Goal: Task Accomplishment & Management: Use online tool/utility

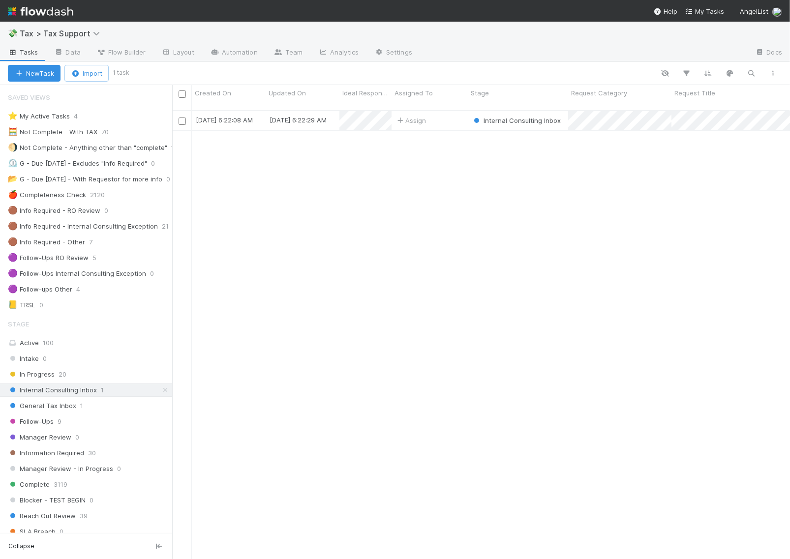
scroll to position [447, 608]
click at [43, 13] on img at bounding box center [40, 11] width 65 height 17
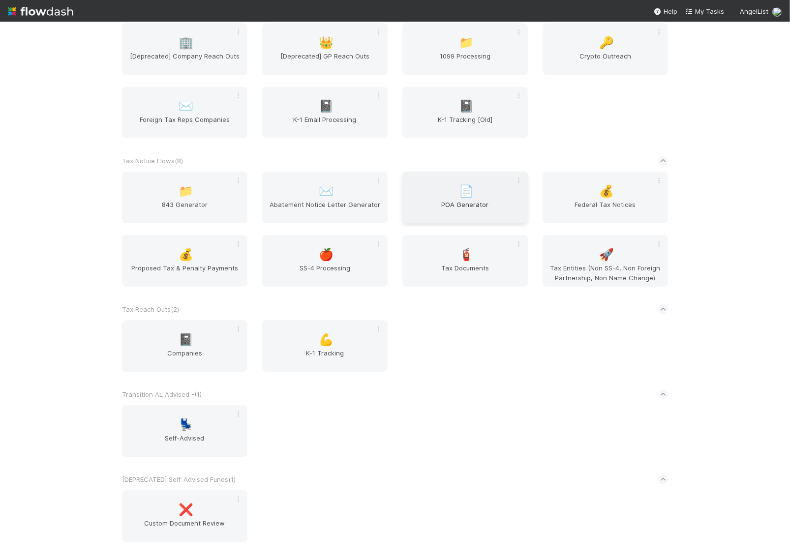
scroll to position [2291, 0]
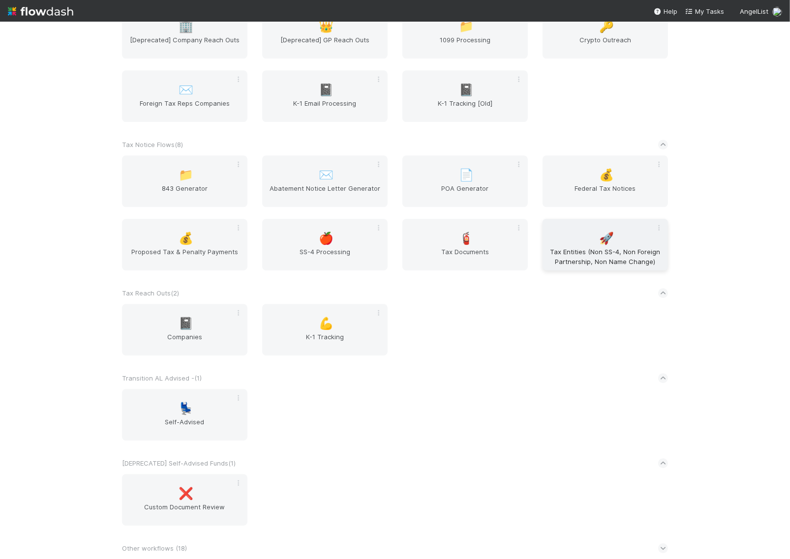
click at [598, 244] on div "🚀 Tax Entities (Non SS-4, Non Foreign Partnership, Non Name Change)" at bounding box center [604, 245] width 125 height 52
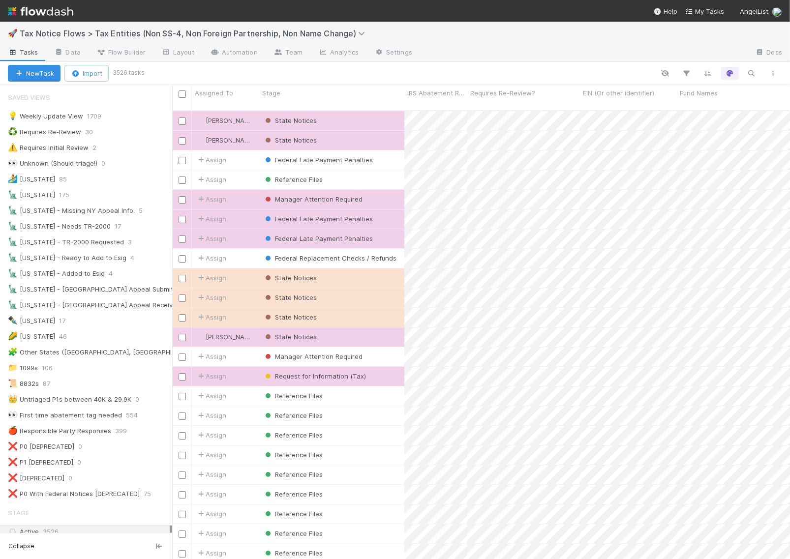
scroll to position [447, 608]
click at [80, 114] on div "💡 Weekly Update View" at bounding box center [45, 116] width 75 height 12
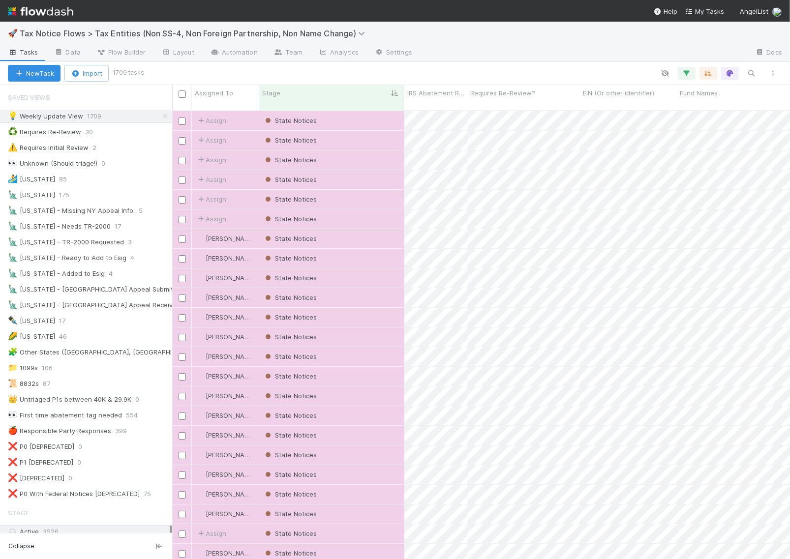
scroll to position [447, 608]
click at [65, 116] on div "💡 Weekly Update View" at bounding box center [45, 116] width 75 height 12
click at [773, 70] on icon "button" at bounding box center [773, 73] width 10 height 6
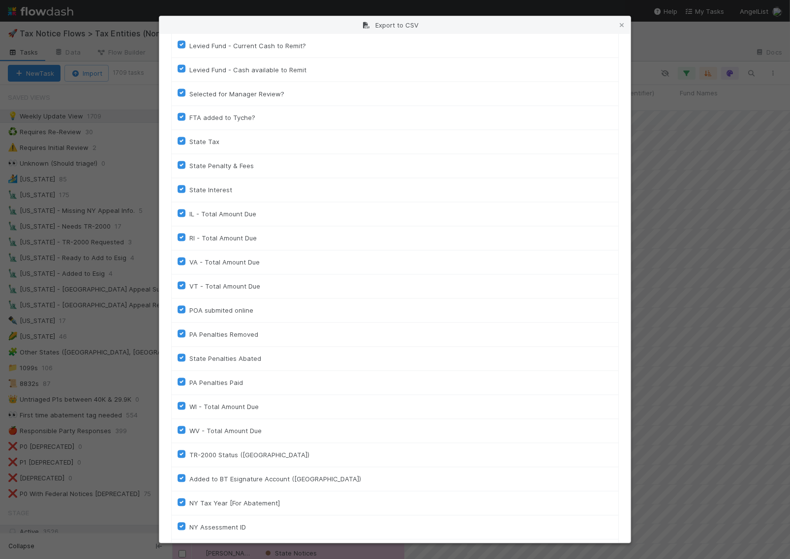
scroll to position [1734, 0]
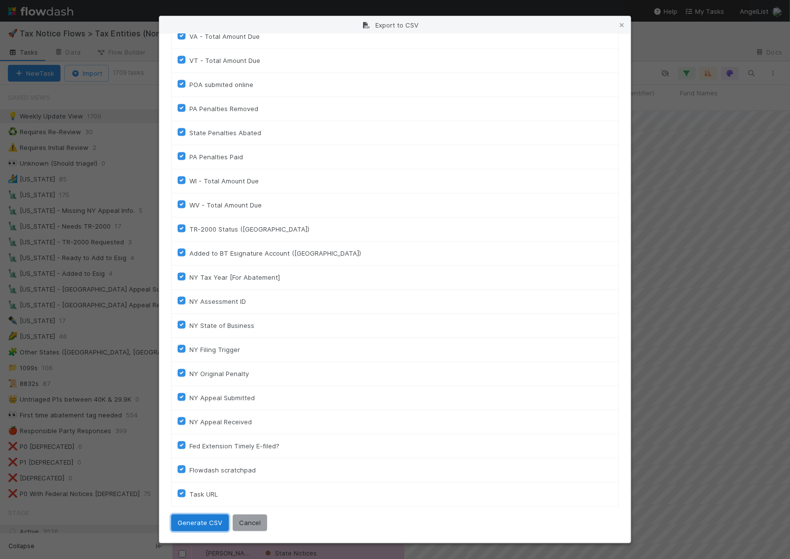
click at [204, 523] on button "Generate CSV" at bounding box center [200, 522] width 58 height 17
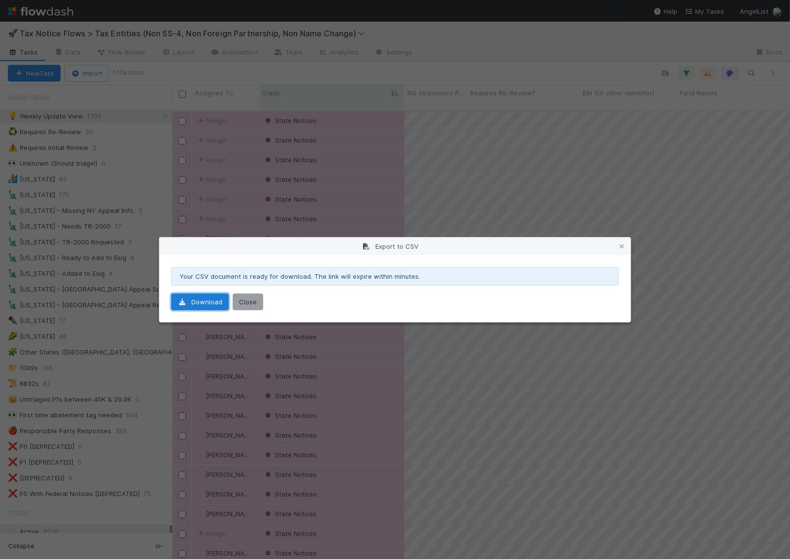
click at [204, 302] on link "Download" at bounding box center [200, 302] width 58 height 17
click at [250, 300] on button "Close" at bounding box center [248, 302] width 30 height 17
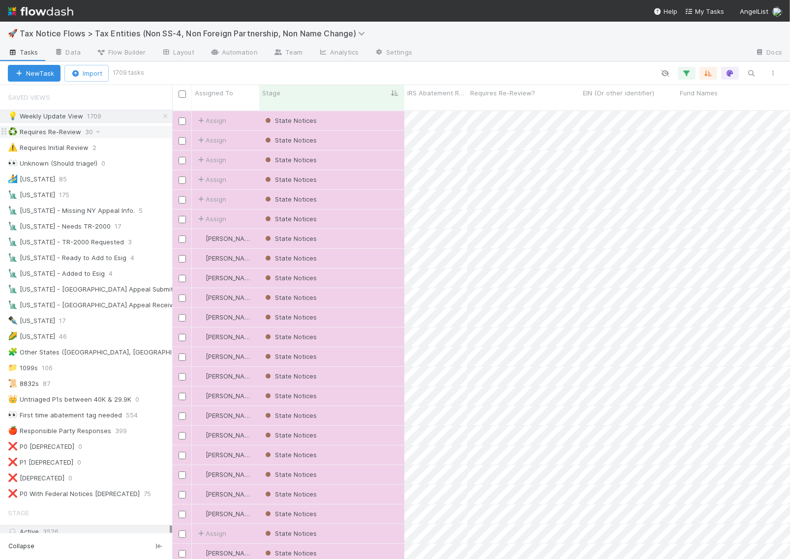
click at [67, 129] on div "♻️ Requires Re-Review" at bounding box center [44, 132] width 73 height 12
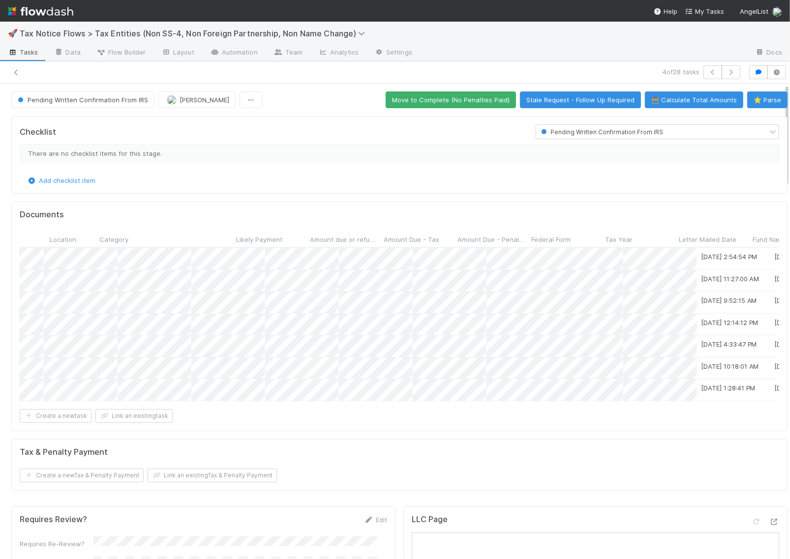
scroll to position [0, 669]
click at [748, 101] on button "⭐ Parse" at bounding box center [767, 99] width 40 height 17
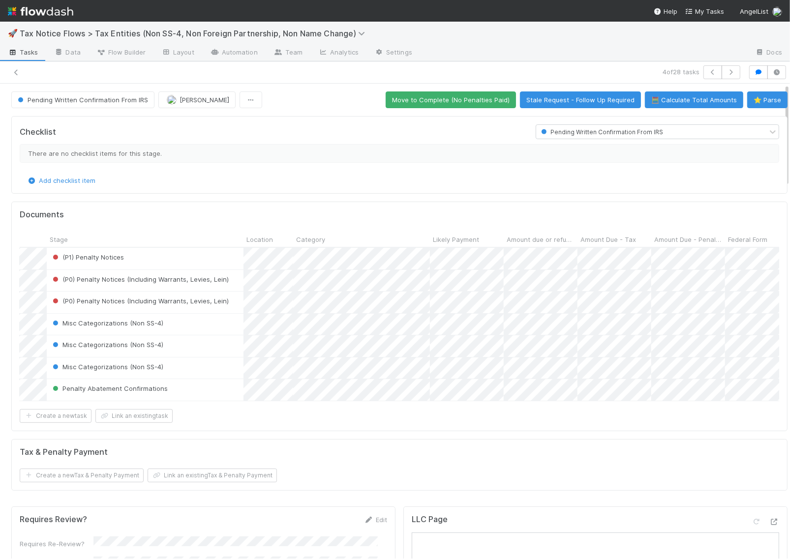
scroll to position [0, 0]
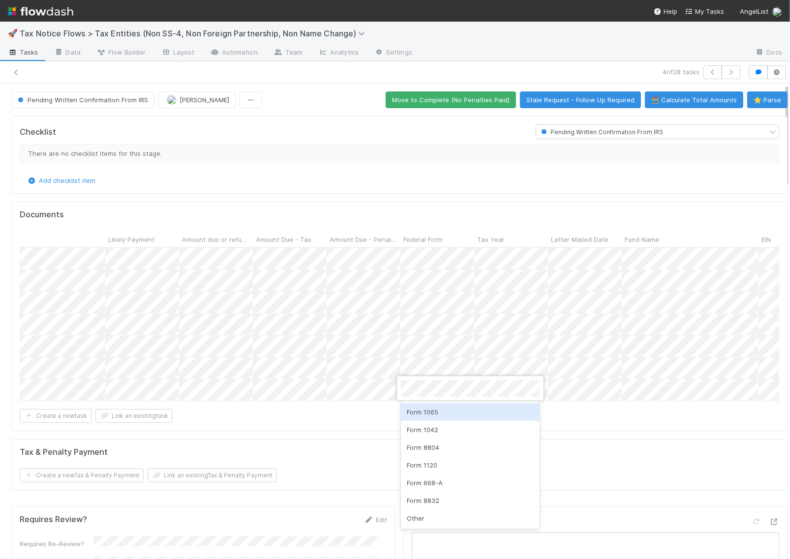
click at [437, 413] on div "Form 1065" at bounding box center [470, 412] width 139 height 18
click at [420, 345] on div at bounding box center [395, 279] width 790 height 559
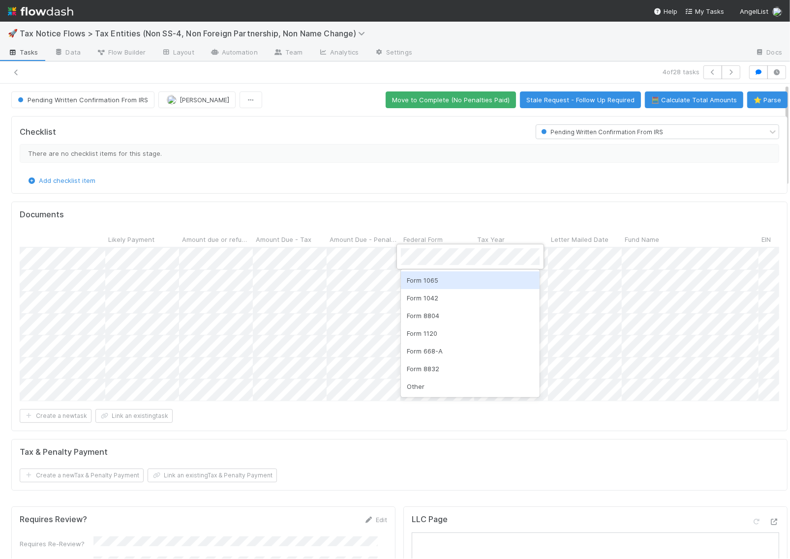
click at [436, 283] on div "Form 1065" at bounding box center [470, 280] width 139 height 18
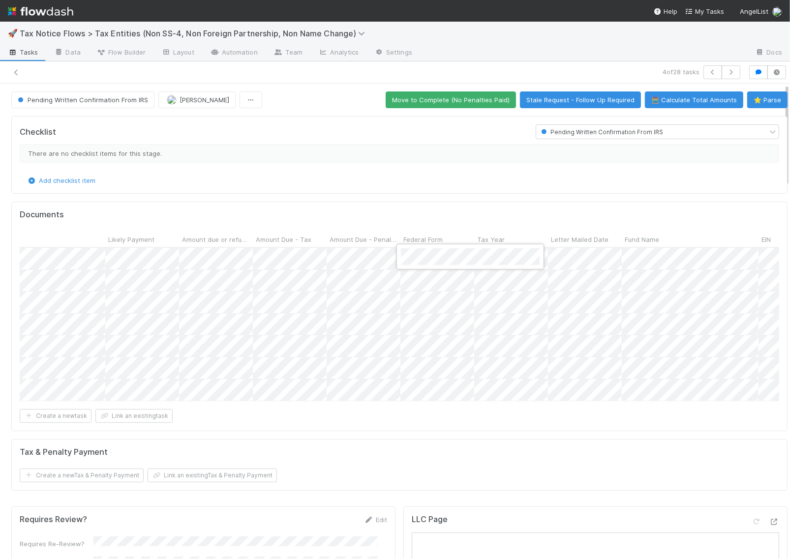
click at [419, 283] on div at bounding box center [395, 279] width 790 height 559
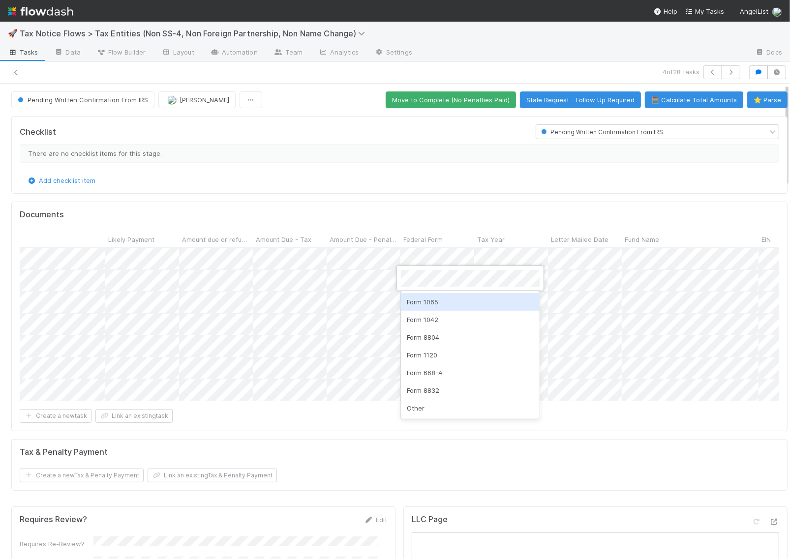
click at [428, 300] on div "Form 1065" at bounding box center [470, 302] width 139 height 18
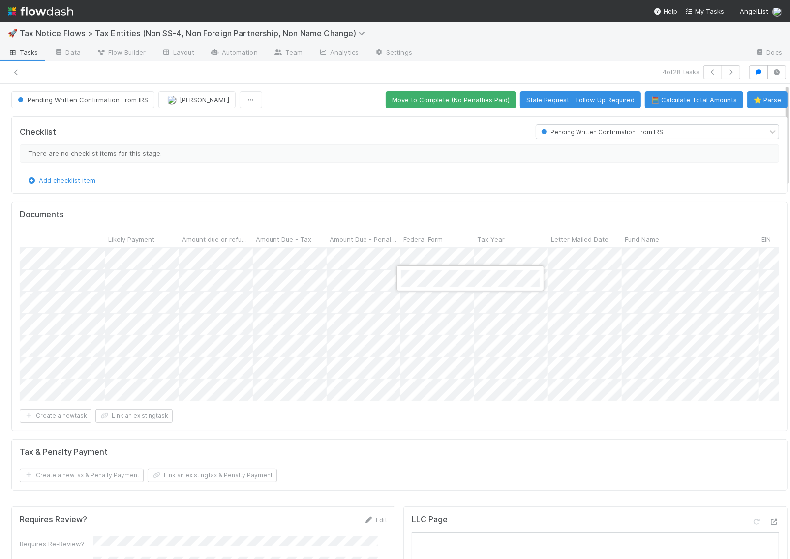
click at [422, 303] on div at bounding box center [395, 279] width 790 height 559
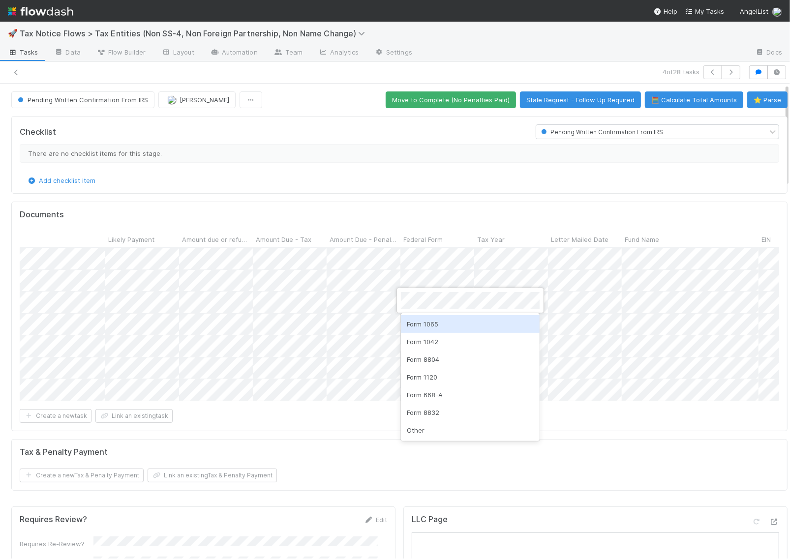
click at [441, 324] on div "Form 1065" at bounding box center [470, 324] width 139 height 18
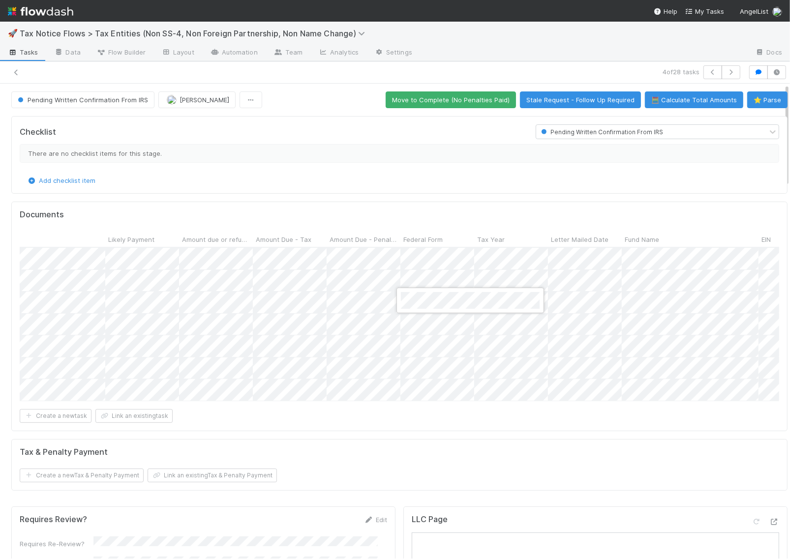
click at [428, 322] on div at bounding box center [395, 279] width 790 height 559
click at [460, 278] on div at bounding box center [395, 279] width 790 height 559
click at [350, 298] on div at bounding box center [395, 279] width 790 height 559
click at [453, 302] on div at bounding box center [395, 279] width 790 height 559
click at [460, 281] on div at bounding box center [395, 279] width 790 height 559
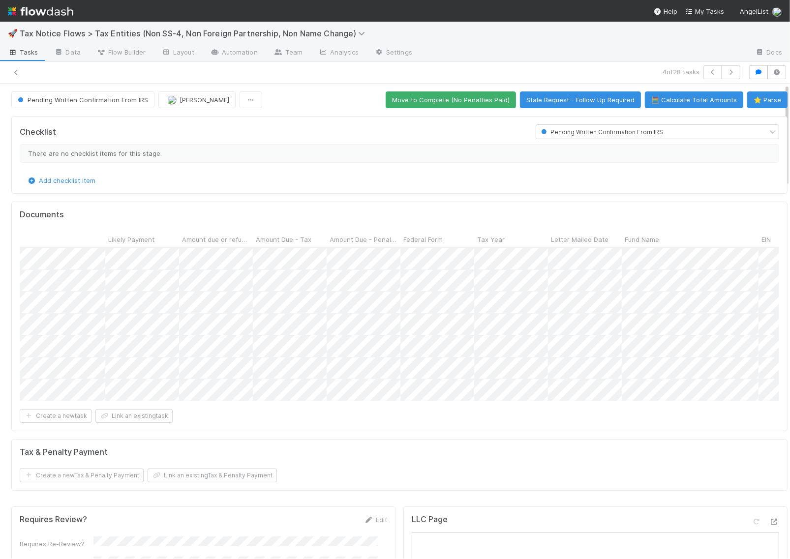
click at [456, 205] on div "Documents File Stage Location Category Likely Payment Amount due or refunded Am…" at bounding box center [399, 316] width 776 height 229
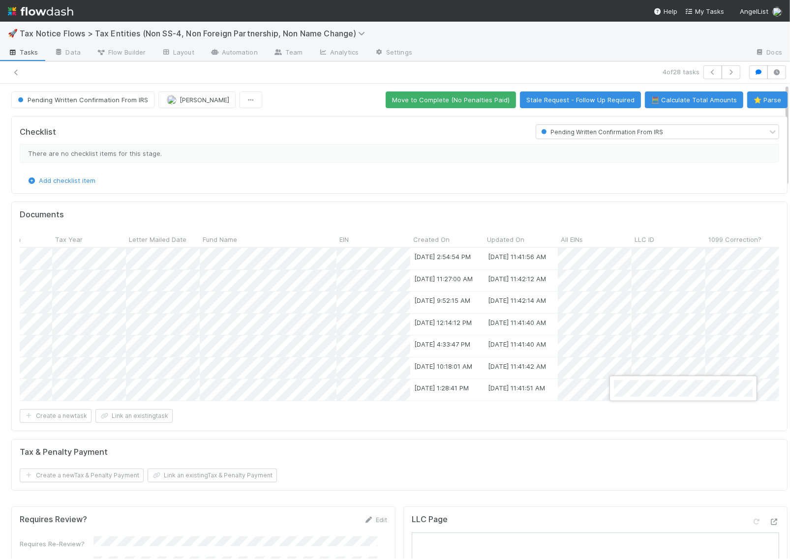
click at [631, 366] on div at bounding box center [395, 279] width 790 height 559
click at [608, 418] on div at bounding box center [395, 279] width 790 height 559
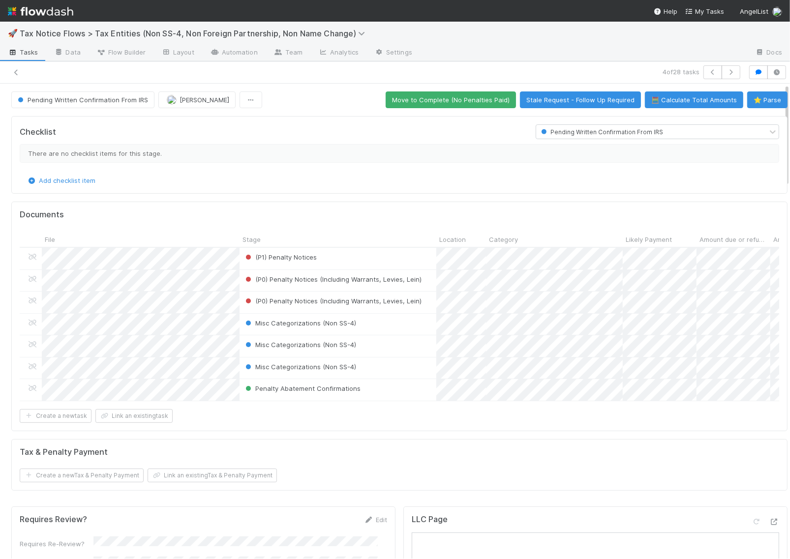
click at [318, 401] on div "(P1) Penalty Notices 1/26/24, 2:54:54 PM 8/11/25, 11:41:56 AM (P0) Penalty Noti…" at bounding box center [399, 324] width 759 height 153
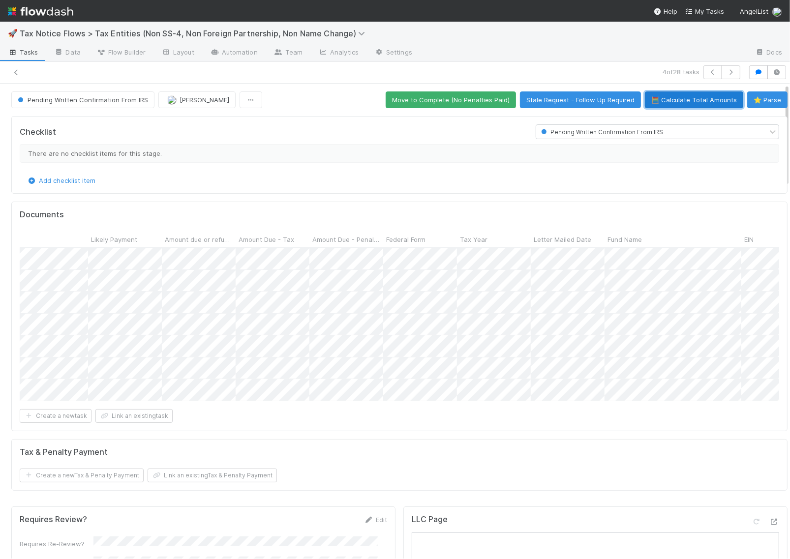
click at [686, 98] on button "🧮 Calculate Total Amounts" at bounding box center [694, 99] width 98 height 17
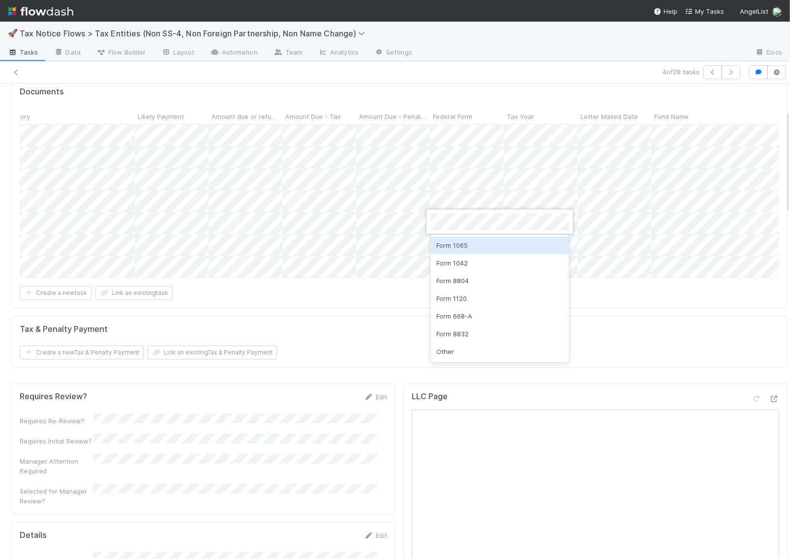
click at [458, 244] on div "Form 1065" at bounding box center [499, 245] width 139 height 18
click at [439, 320] on div at bounding box center [395, 279] width 790 height 559
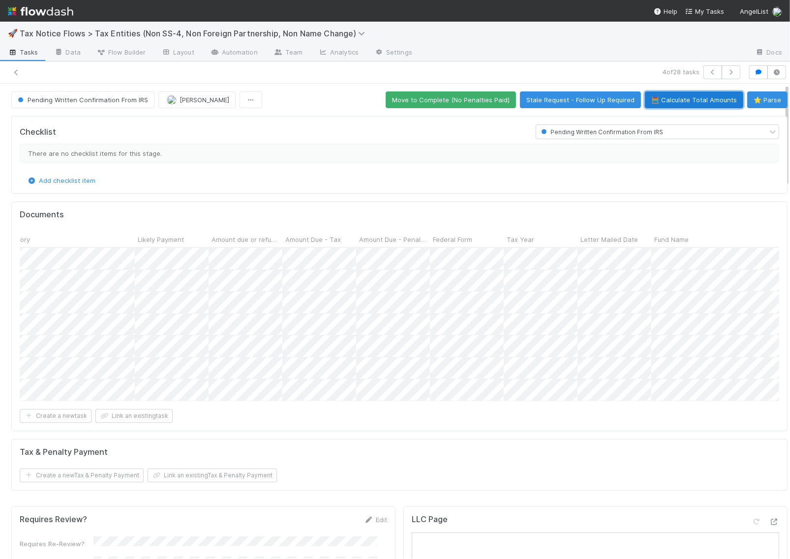
click at [678, 101] on button "🧮 Calculate Total Amounts" at bounding box center [694, 99] width 98 height 17
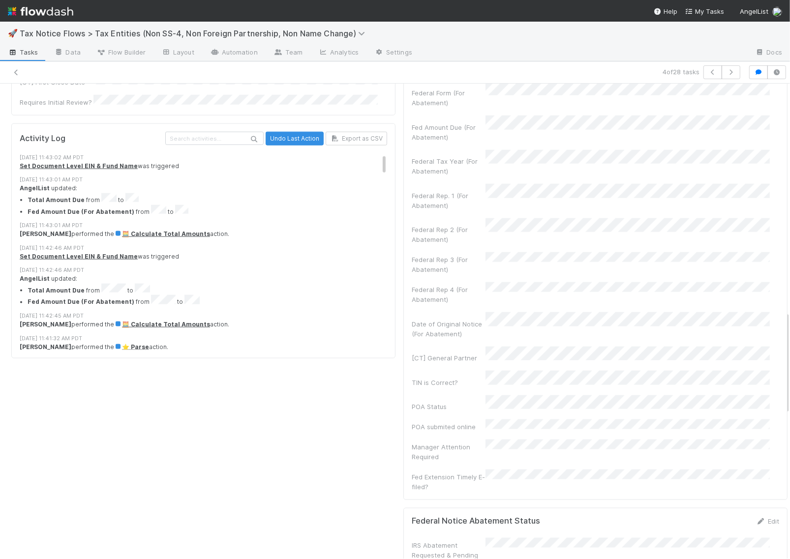
click at [166, 295] on li "Fed Amount Due (For Abatement) from to" at bounding box center [212, 301] width 369 height 12
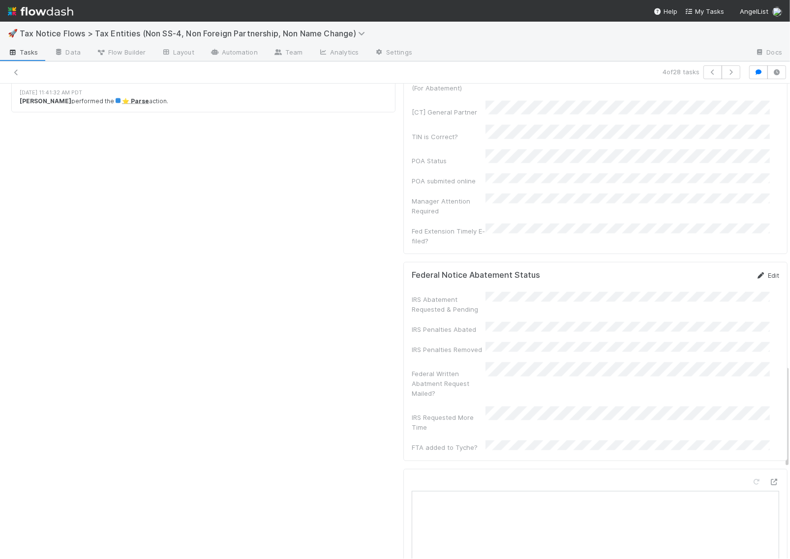
click at [756, 272] on icon at bounding box center [761, 275] width 10 height 6
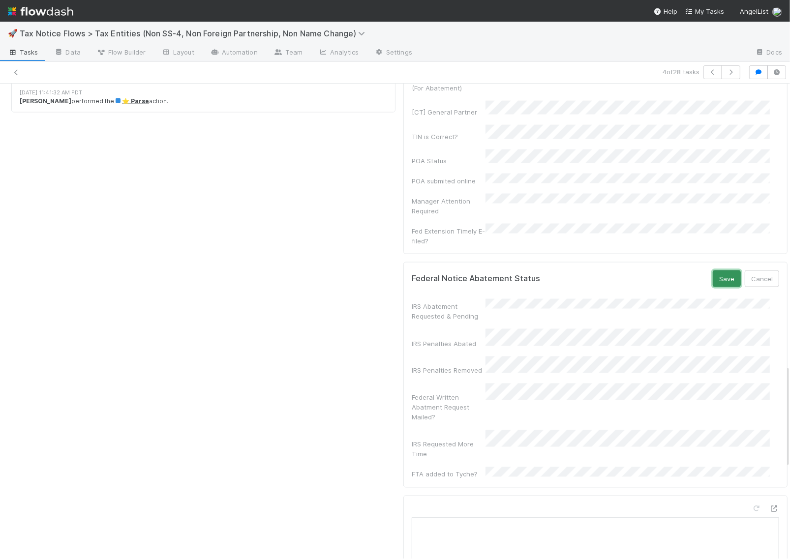
click at [712, 270] on button "Save" at bounding box center [726, 278] width 28 height 17
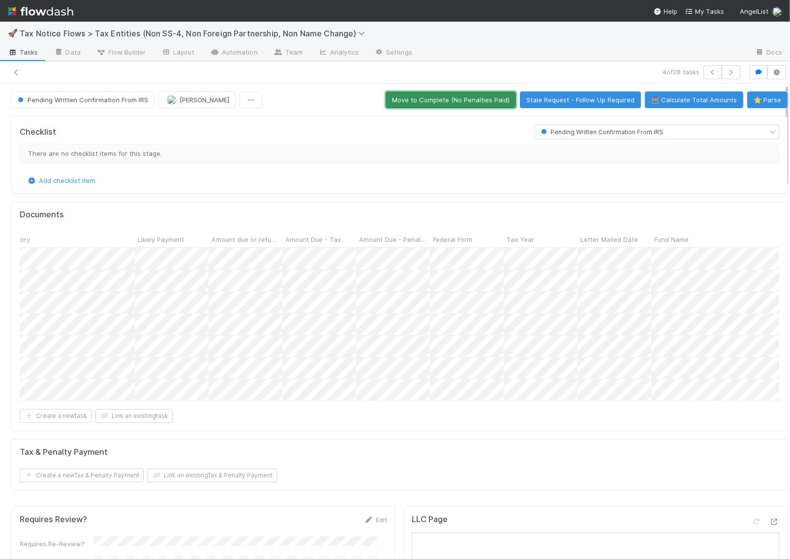
click at [431, 97] on button "Move to Complete (No Penalties Paid)" at bounding box center [450, 99] width 130 height 17
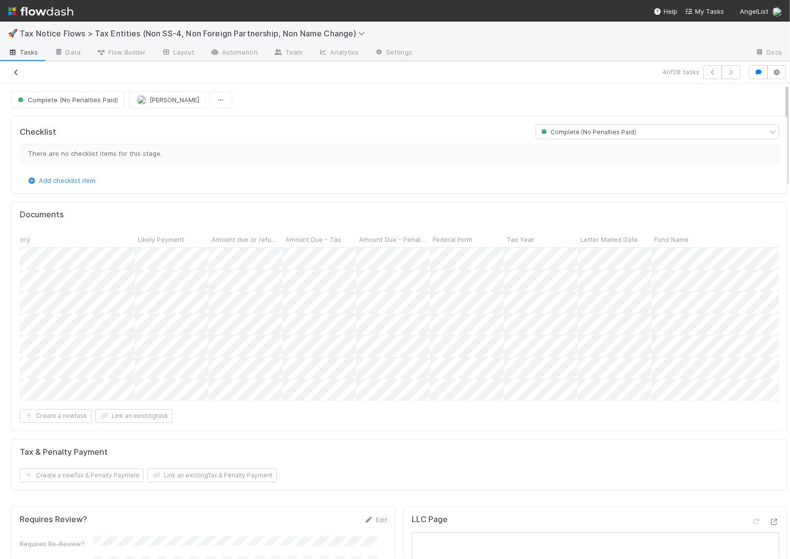
click at [18, 71] on icon at bounding box center [16, 72] width 10 height 6
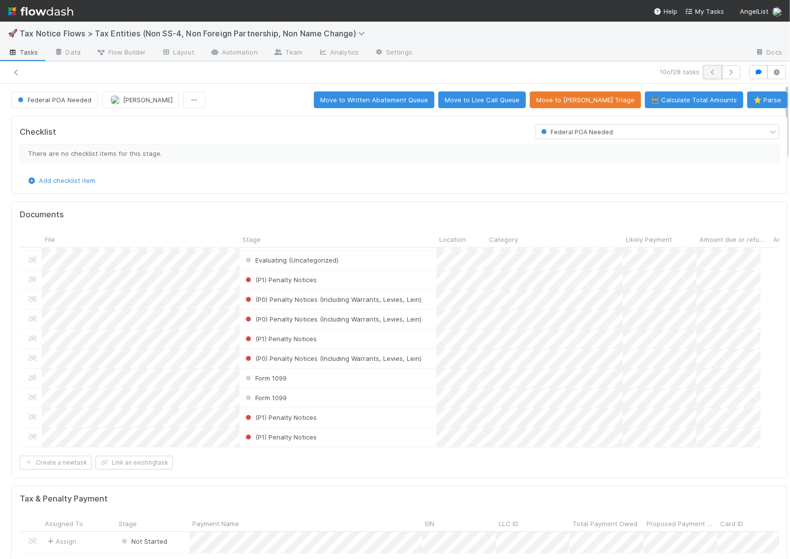
click at [707, 75] on icon "button" at bounding box center [712, 72] width 10 height 6
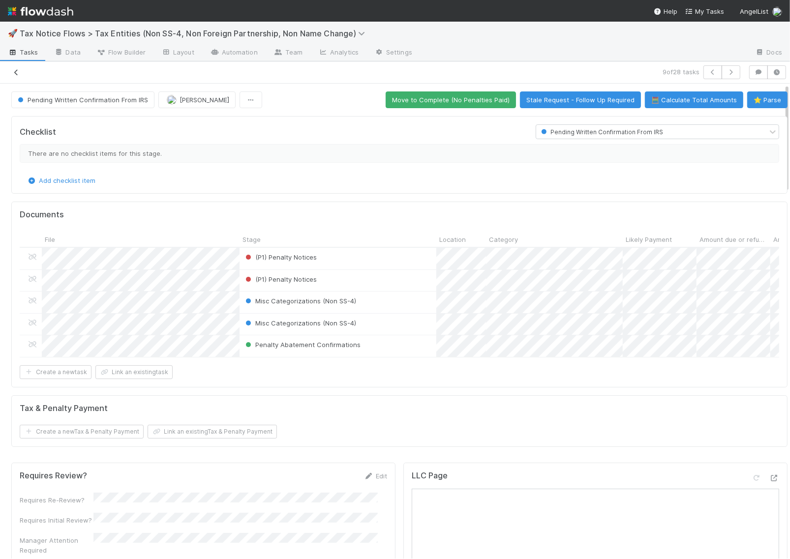
click at [19, 69] on icon at bounding box center [16, 72] width 10 height 6
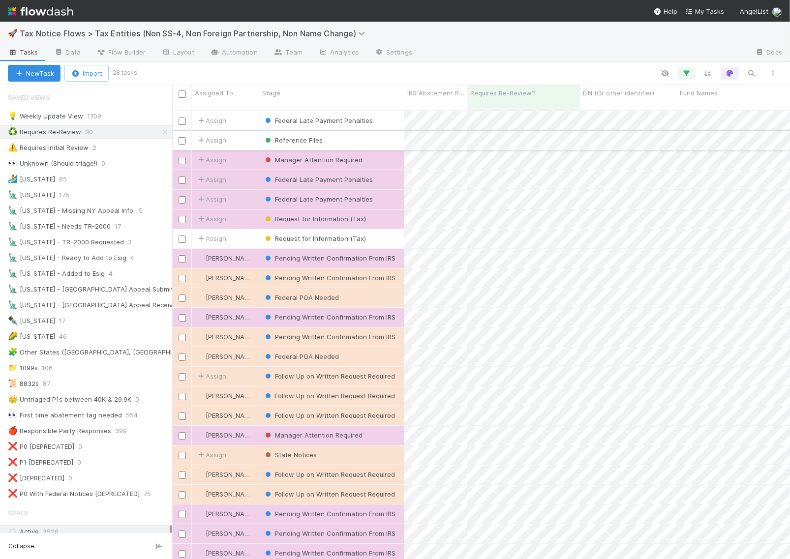
click at [357, 131] on div "Reference Files" at bounding box center [331, 140] width 145 height 19
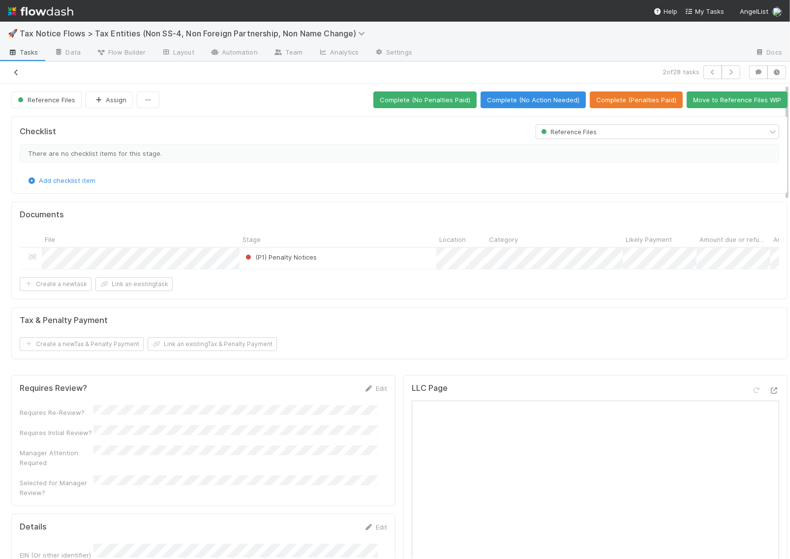
click at [16, 67] on link at bounding box center [16, 72] width 10 height 10
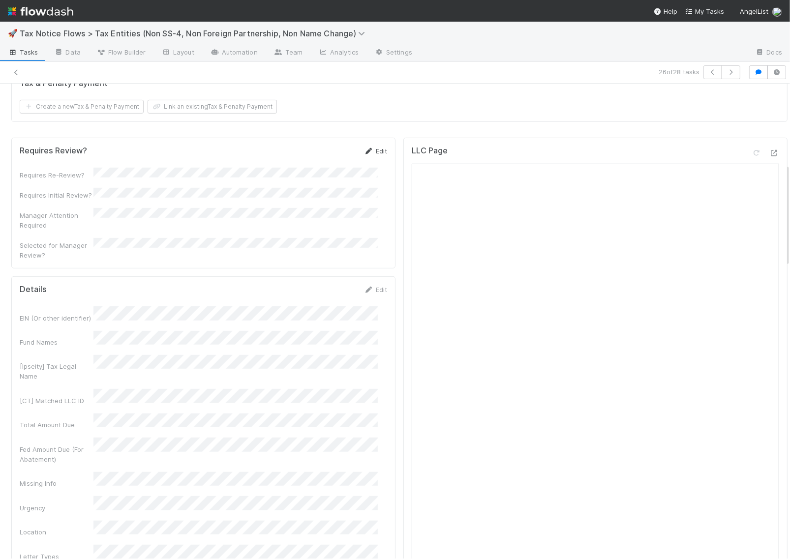
click at [364, 154] on icon at bounding box center [369, 151] width 10 height 6
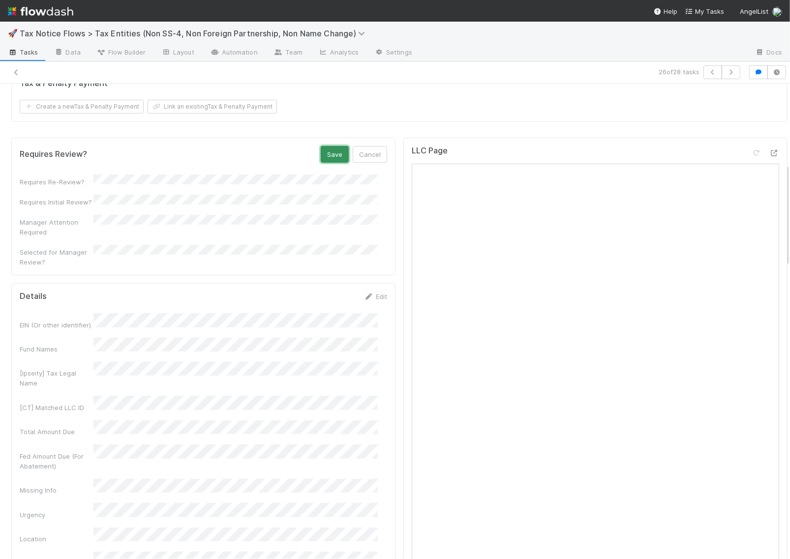
click at [329, 163] on button "Save" at bounding box center [335, 154] width 28 height 17
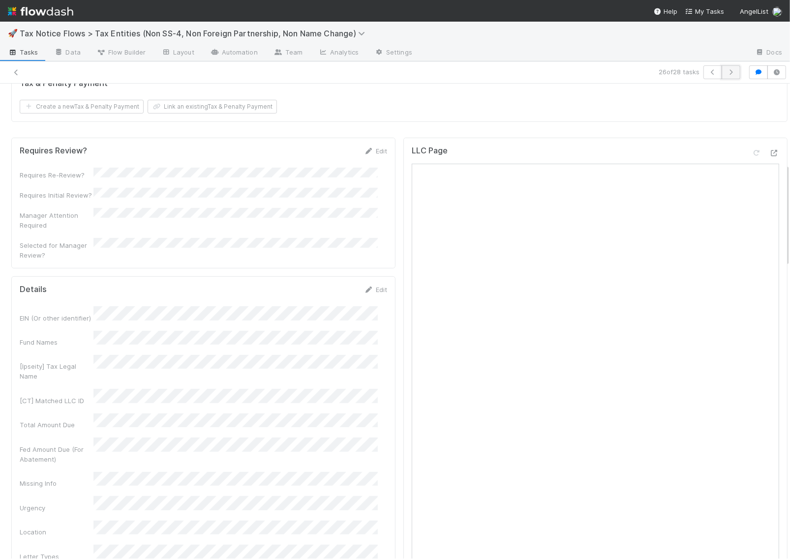
click at [726, 73] on button "button" at bounding box center [730, 72] width 19 height 14
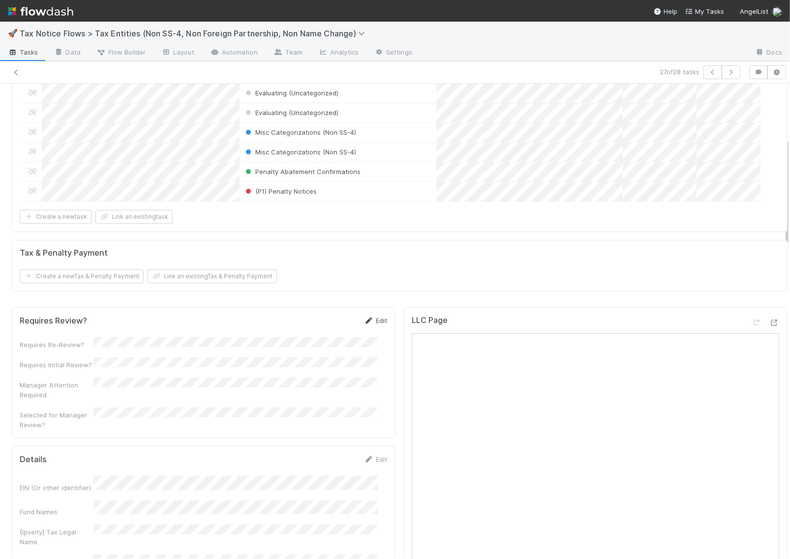
click at [373, 318] on link "Edit" at bounding box center [375, 321] width 23 height 8
click at [330, 324] on button "Save" at bounding box center [335, 324] width 28 height 17
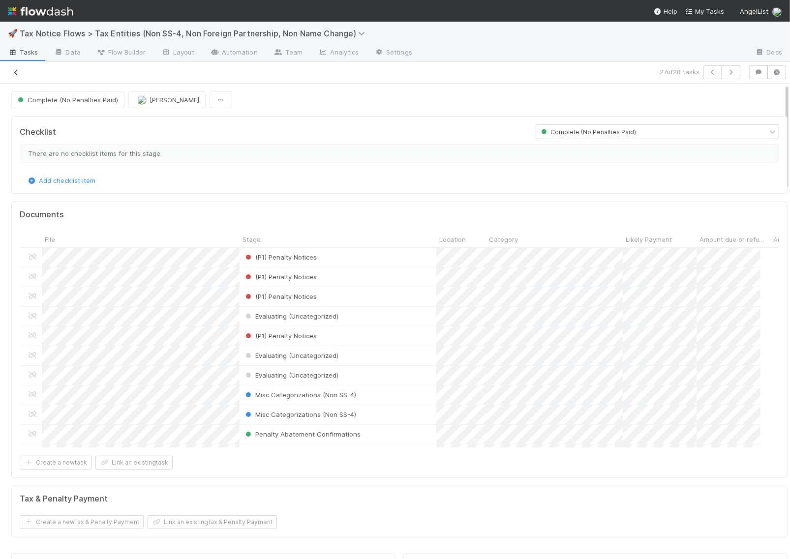
click at [20, 72] on icon at bounding box center [16, 72] width 10 height 6
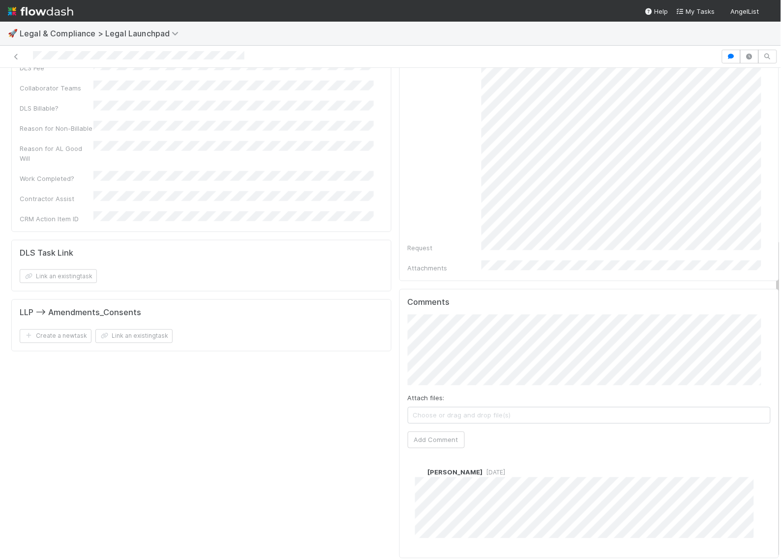
scroll to position [8, 0]
click at [49, 15] on img at bounding box center [40, 11] width 65 height 17
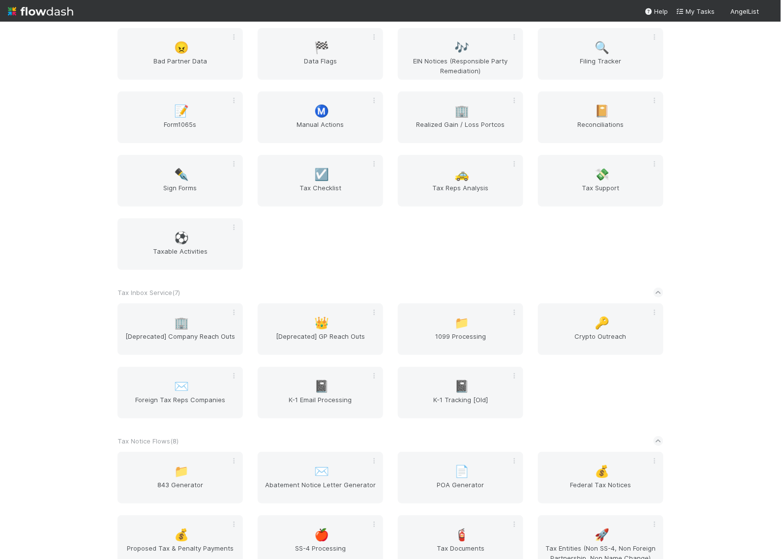
scroll to position [1967, 0]
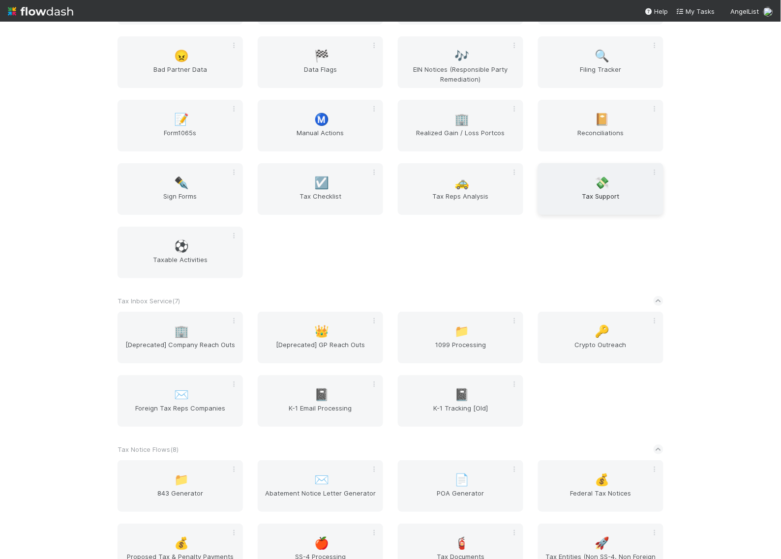
click at [588, 211] on span "Tax Support" at bounding box center [601, 201] width 118 height 20
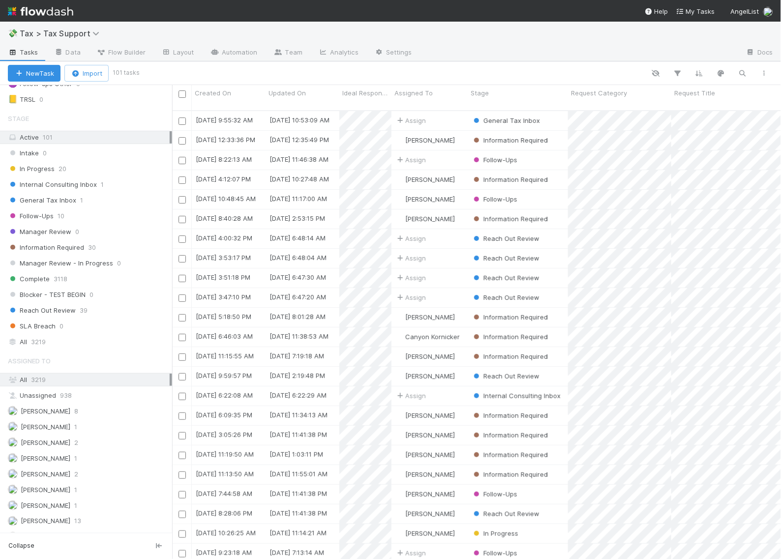
scroll to position [246, 0]
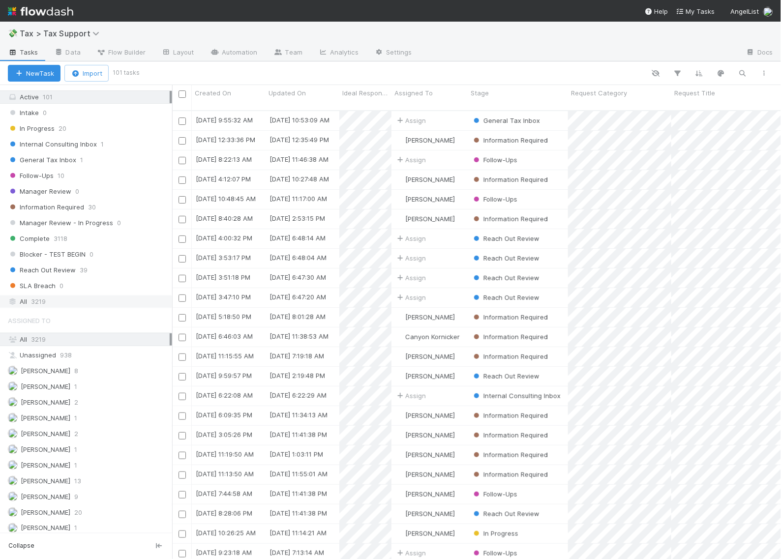
click at [46, 306] on div "All 3219" at bounding box center [89, 301] width 162 height 12
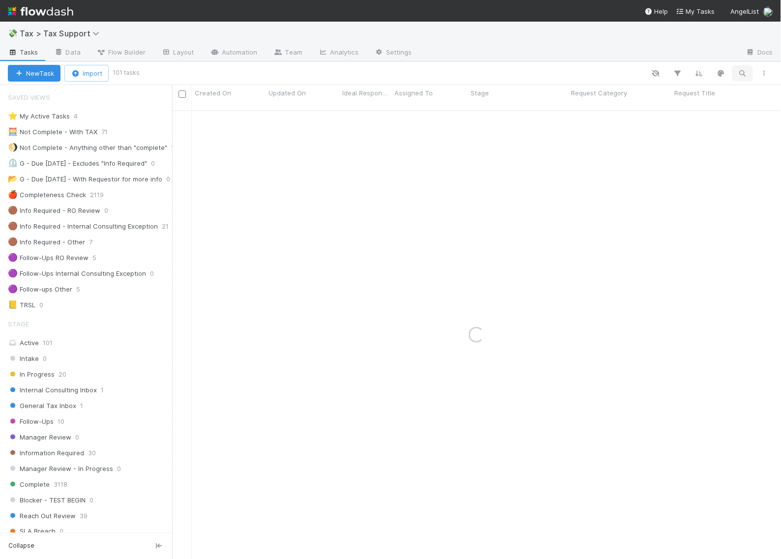
click at [745, 69] on icon "button" at bounding box center [742, 73] width 10 height 9
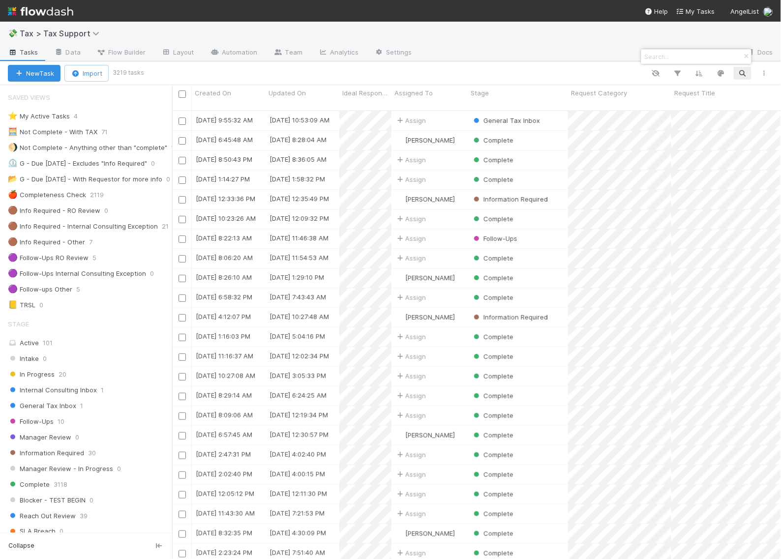
scroll to position [447, 600]
click at [664, 55] on input at bounding box center [692, 57] width 98 height 12
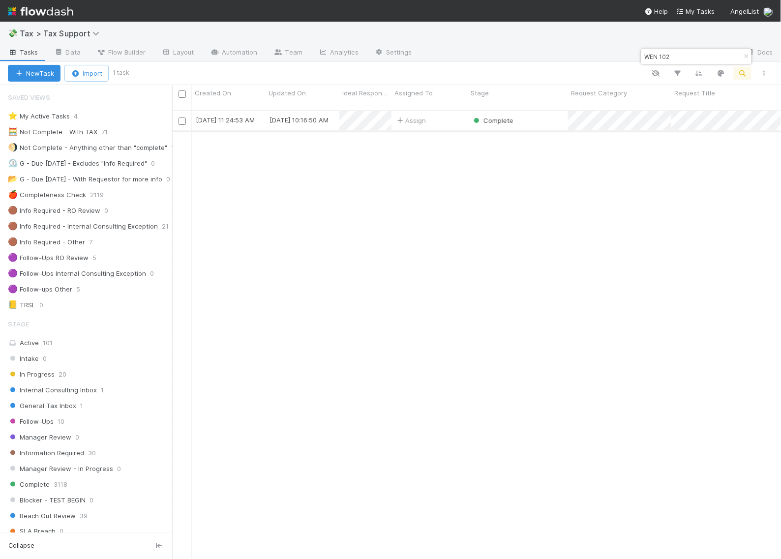
type input "WEN 102"
click at [446, 114] on div "Assign" at bounding box center [429, 120] width 76 height 19
